Goal: Navigation & Orientation: Find specific page/section

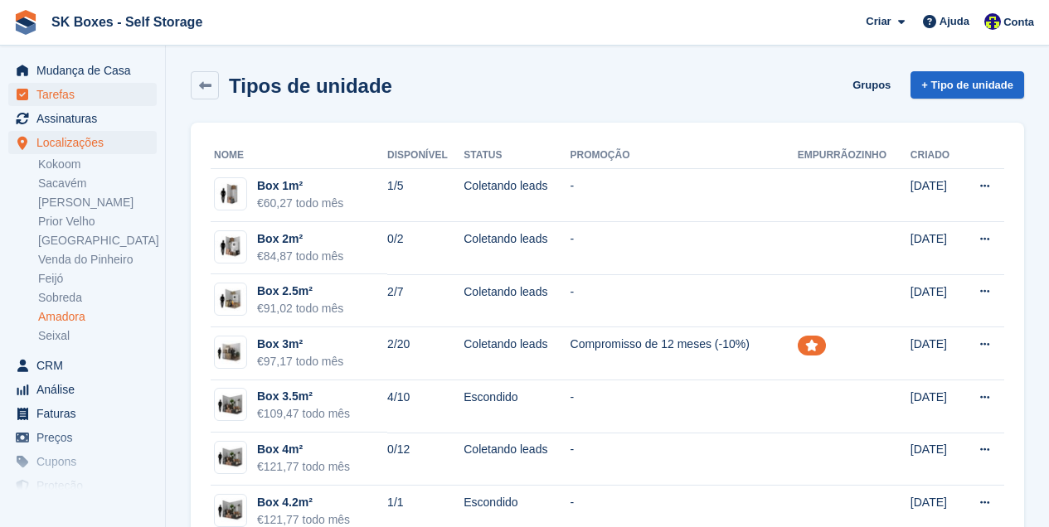
scroll to position [35, 0]
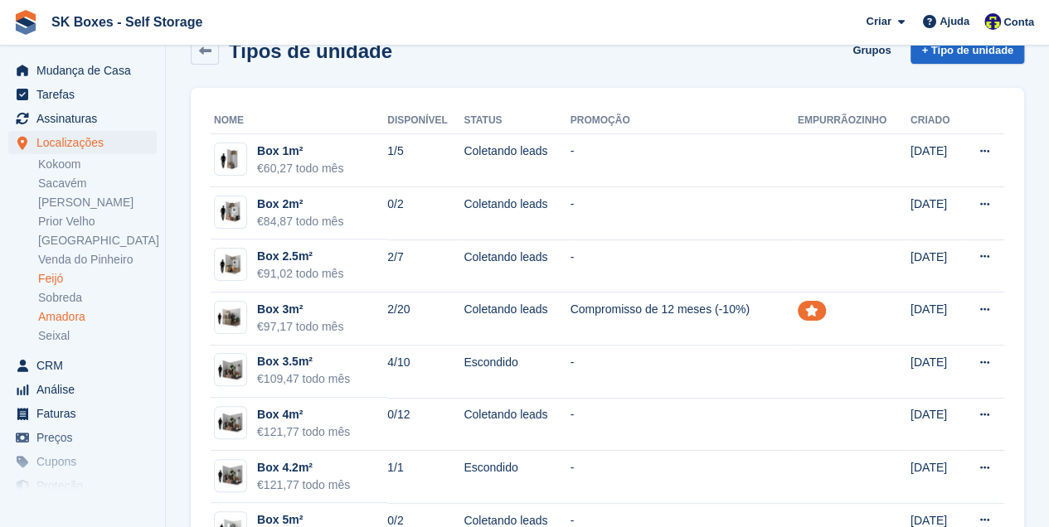
click at [54, 279] on link "Feijó" at bounding box center [97, 279] width 119 height 16
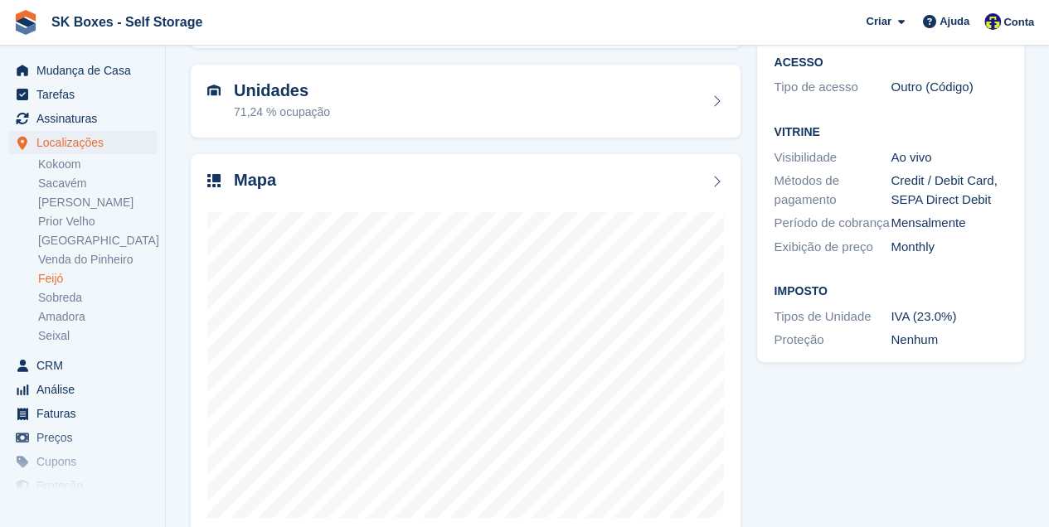
scroll to position [179, 0]
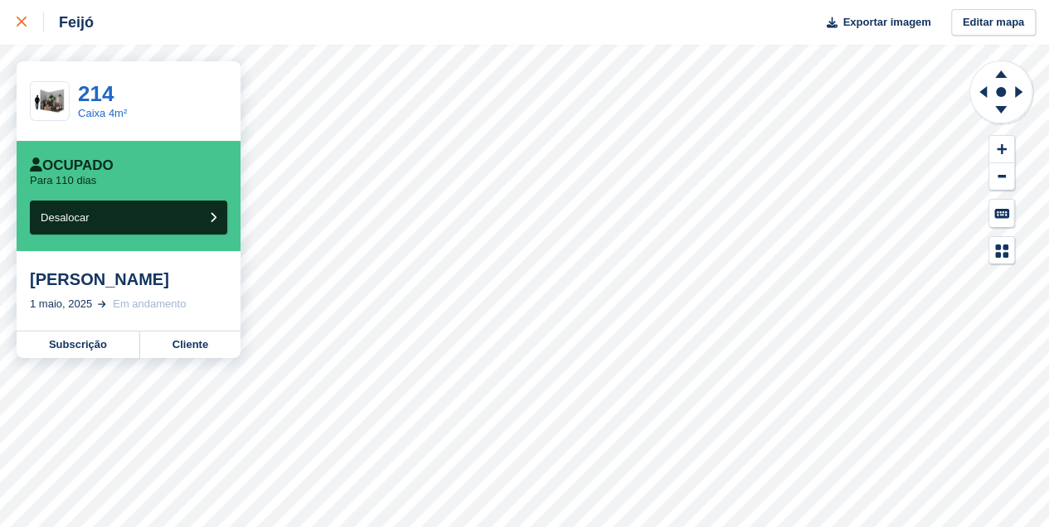
click at [21, 23] on icon at bounding box center [22, 22] width 10 height 10
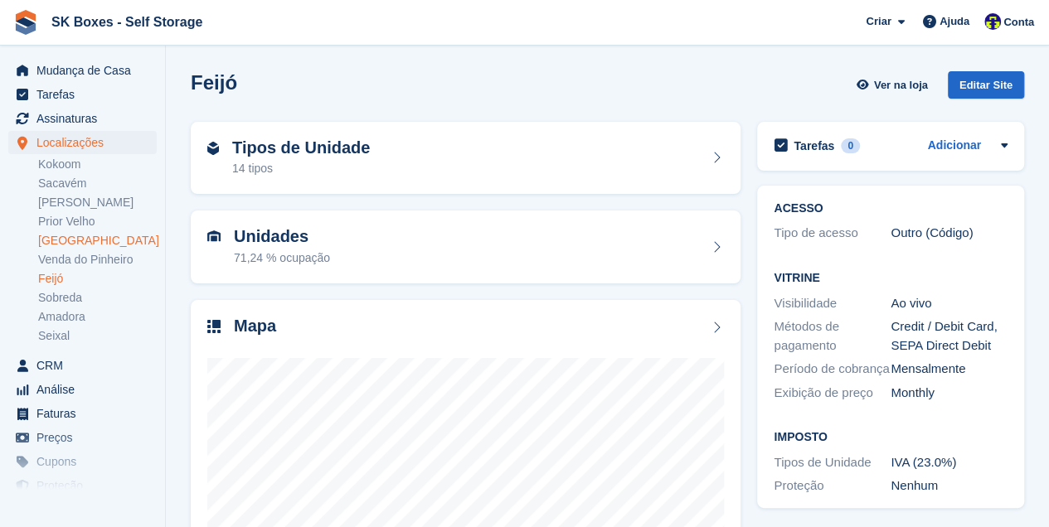
click at [51, 242] on link "[GEOGRAPHIC_DATA]" at bounding box center [97, 241] width 119 height 16
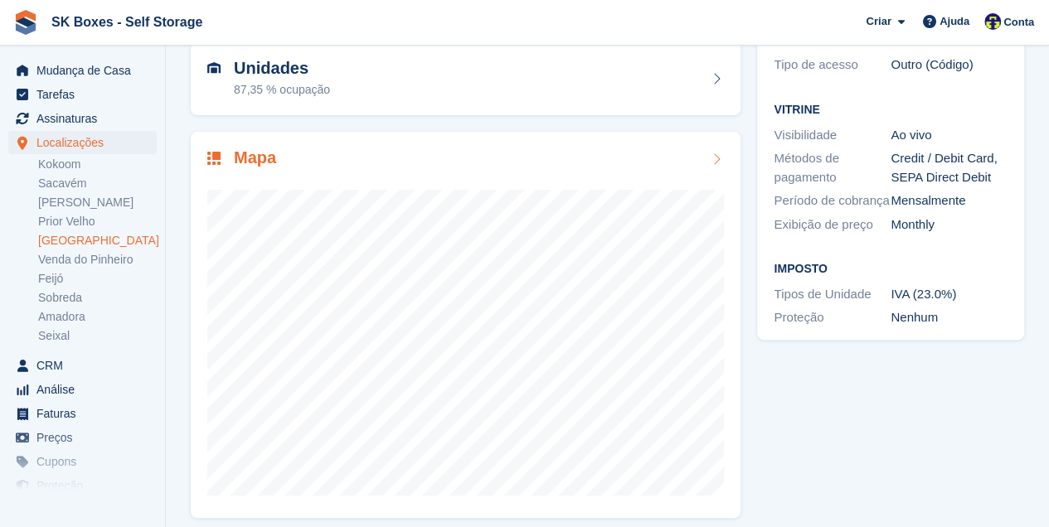
scroll to position [179, 0]
